Goal: Register for event/course

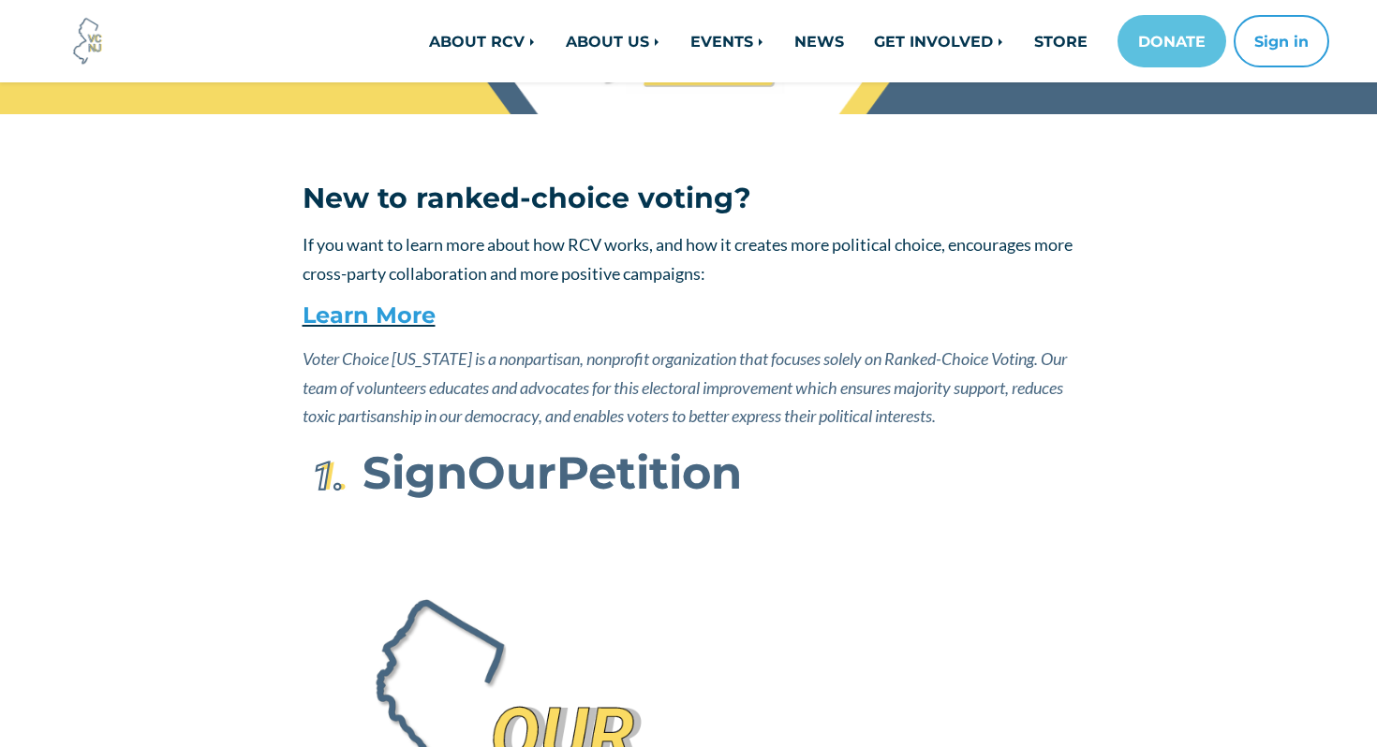
scroll to position [171, 0]
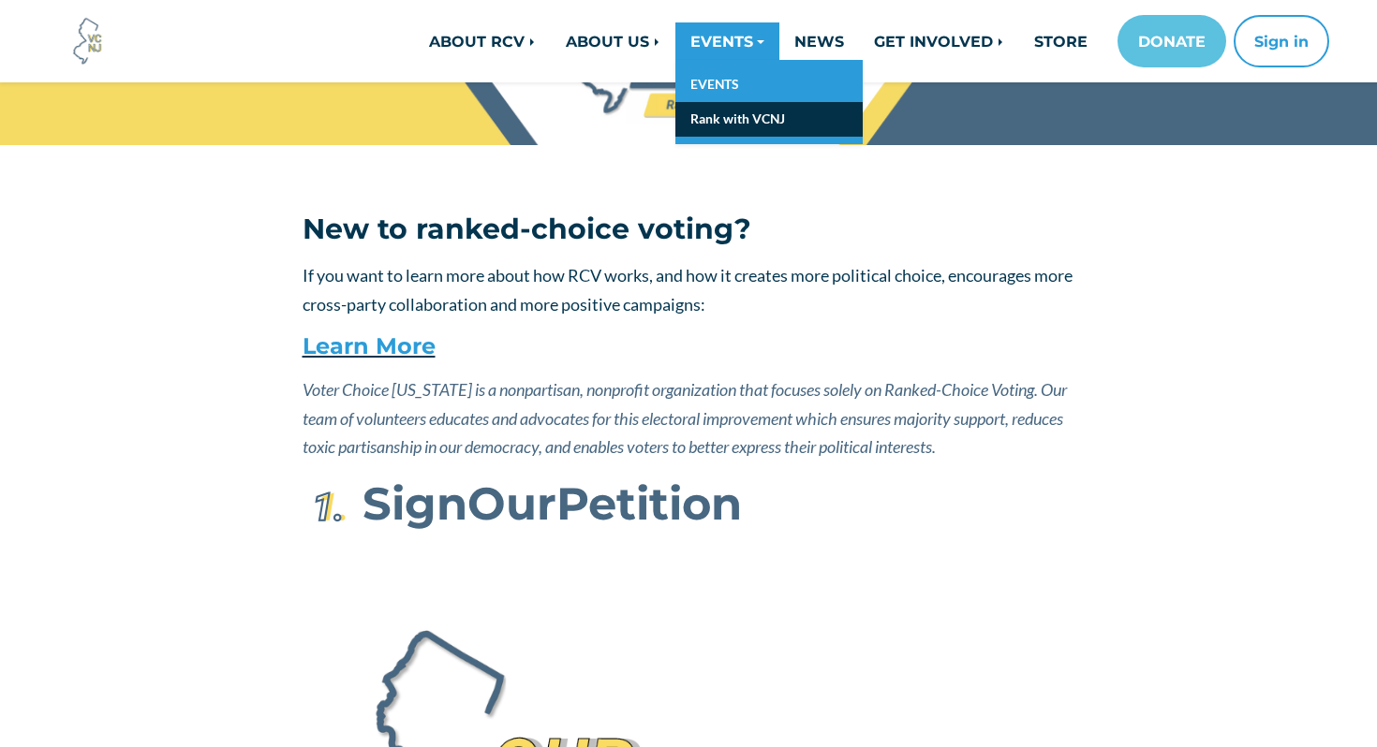
click at [716, 126] on link "Rank with VCNJ" at bounding box center [768, 119] width 187 height 35
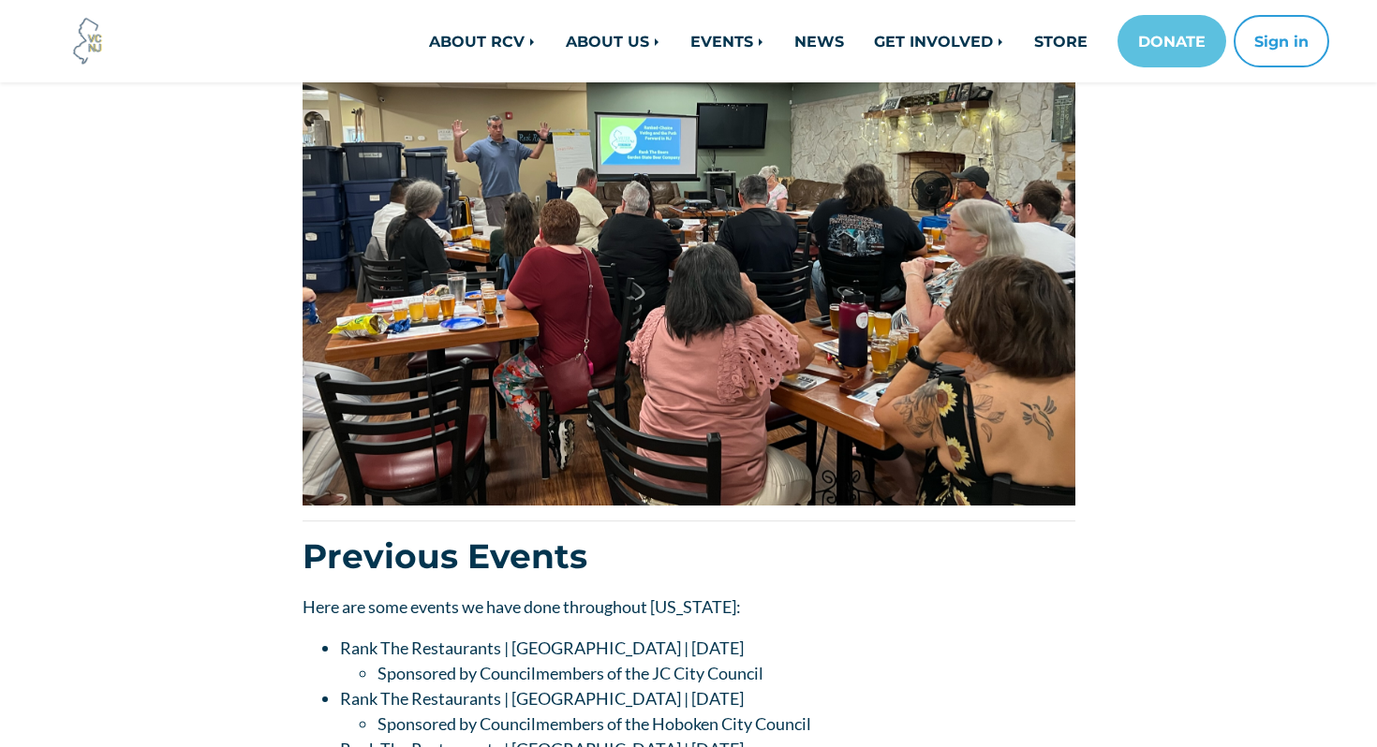
scroll to position [583, 0]
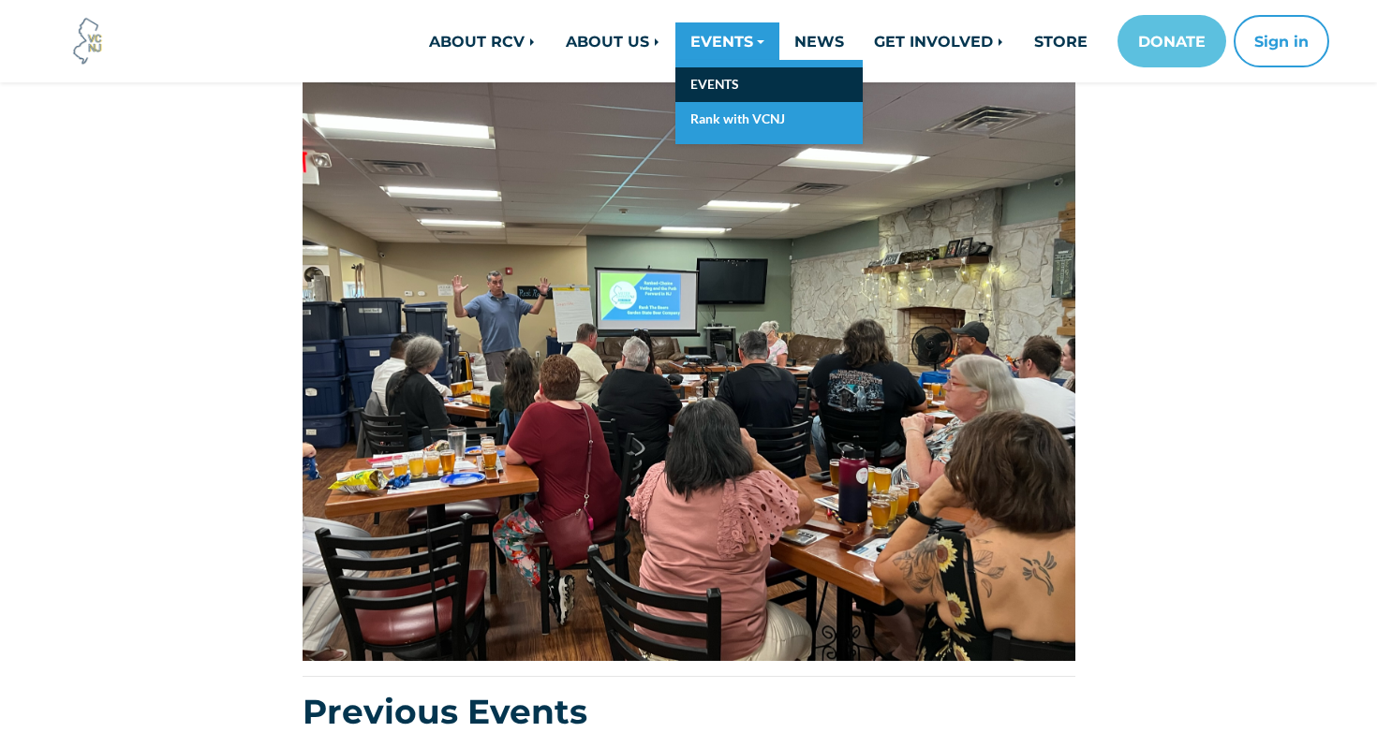
click at [731, 89] on link "EVENTS" at bounding box center [768, 84] width 187 height 35
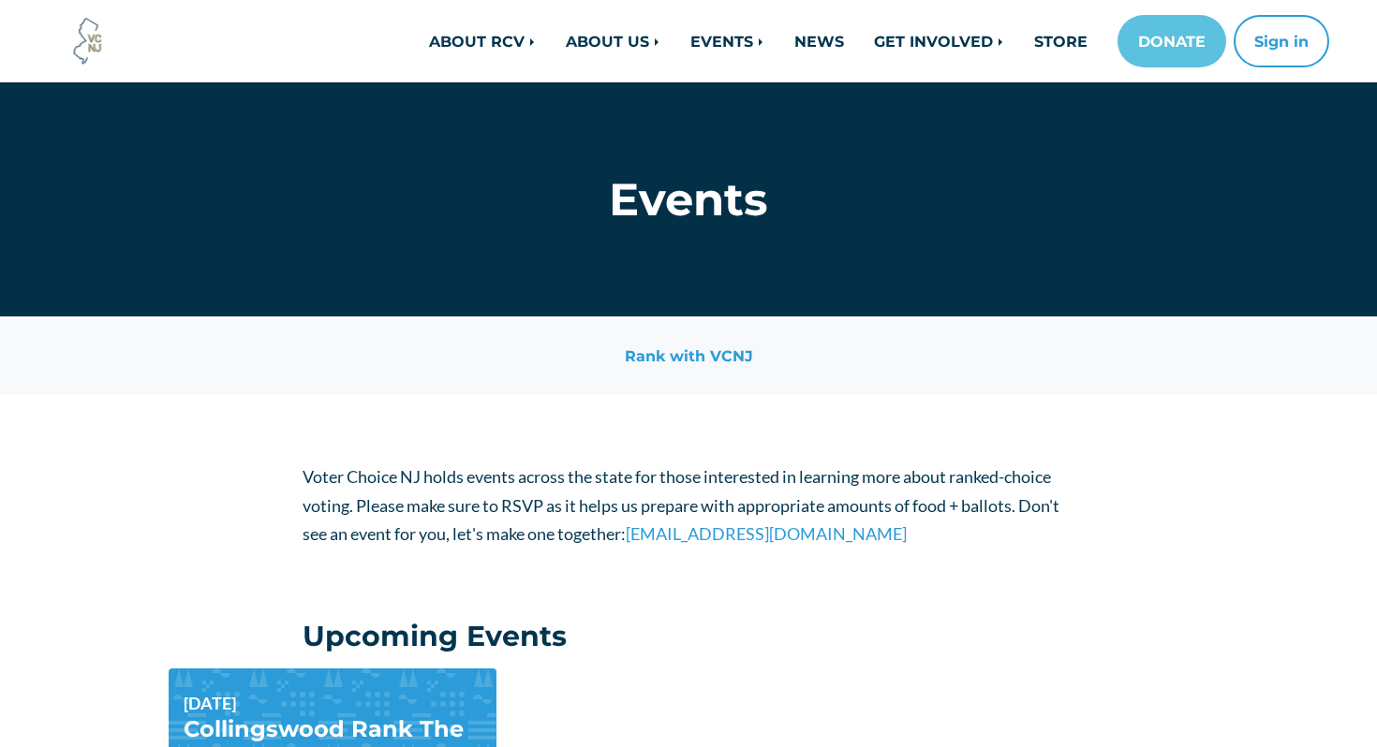
scroll to position [409, 0]
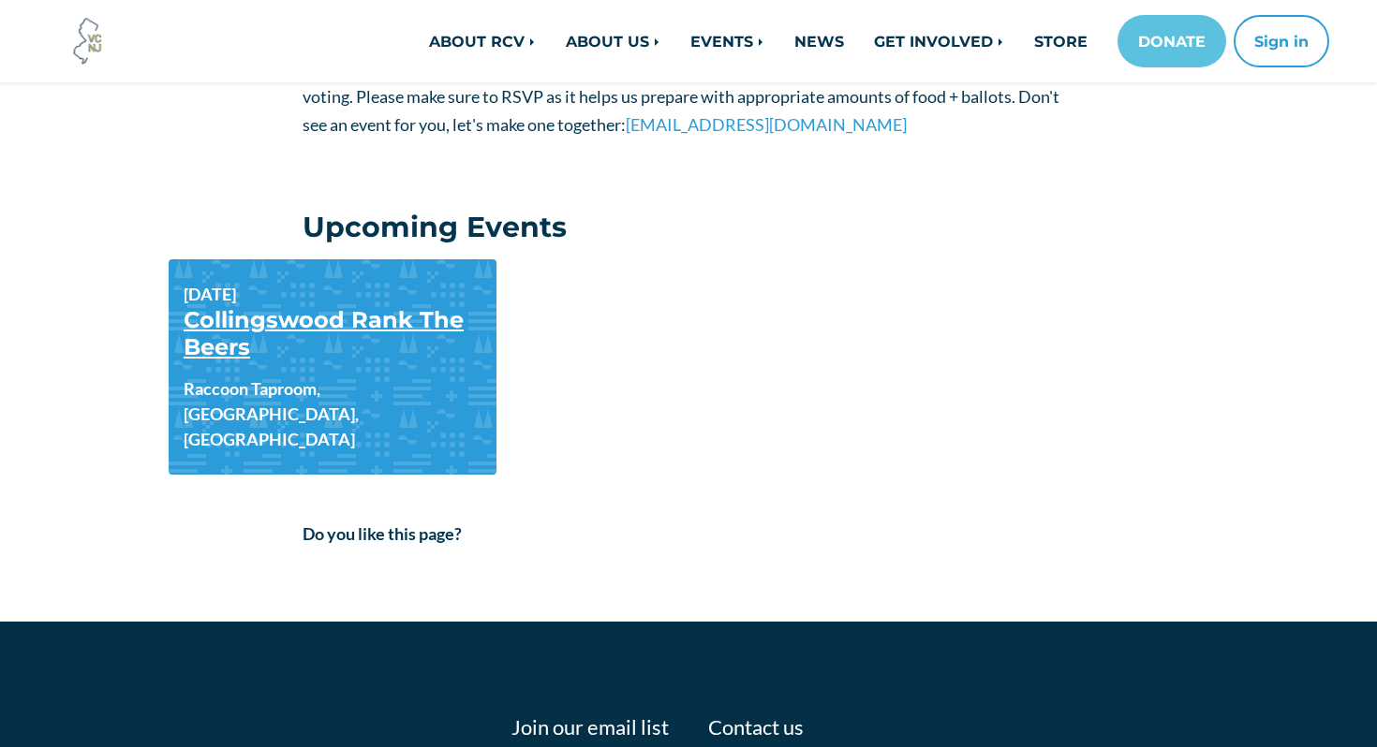
click at [376, 322] on link "Collingswood Rank The Beers" at bounding box center [324, 333] width 280 height 54
